Goal: Navigation & Orientation: Go to known website

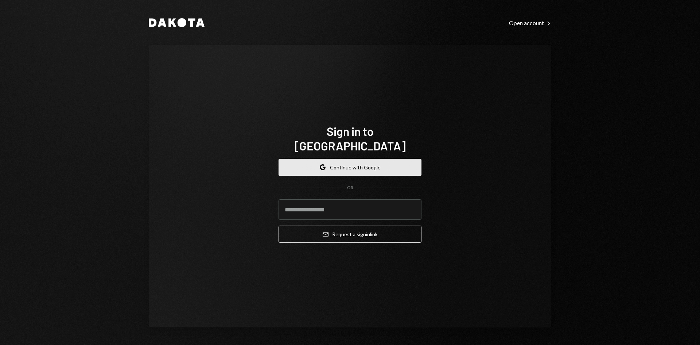
click at [352, 159] on button "Google Continue with Google" at bounding box center [350, 167] width 143 height 17
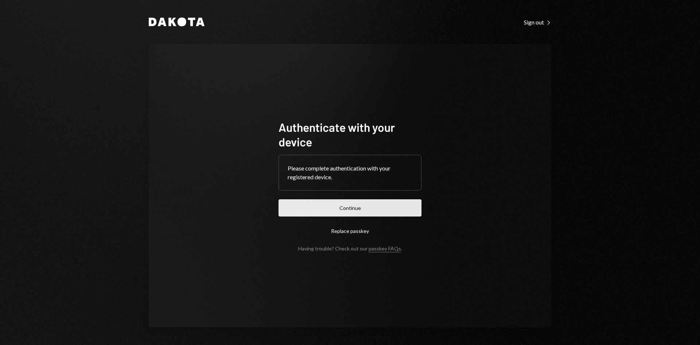
click at [357, 201] on button "Continue" at bounding box center [350, 207] width 143 height 17
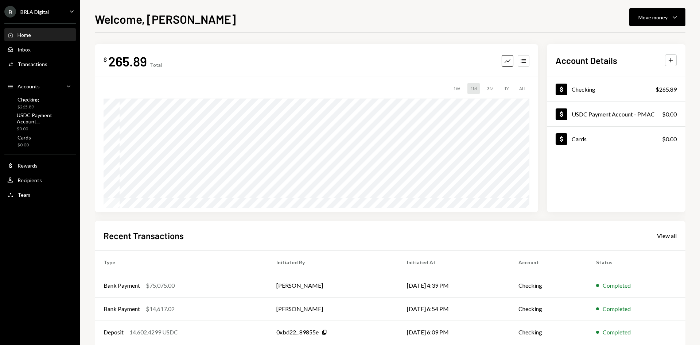
click at [86, 201] on div "Welcome, [PERSON_NAME] Move money Caret Down $ 265.89 Total Graph Accounts 1W 1…" at bounding box center [390, 172] width 620 height 345
